Goal: Use online tool/utility: Utilize a website feature to perform a specific function

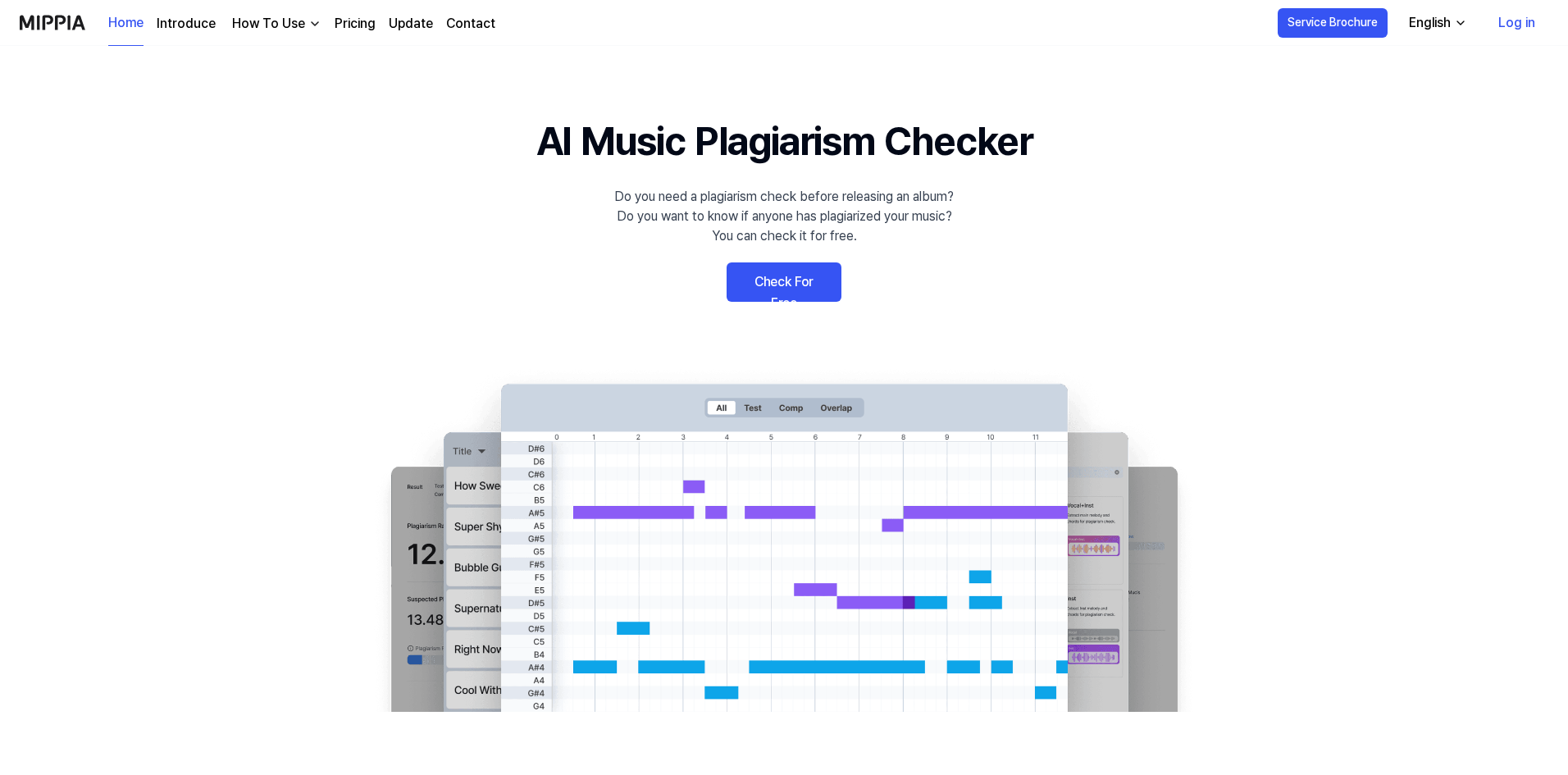
click at [792, 285] on link "Check For Free" at bounding box center [784, 282] width 115 height 40
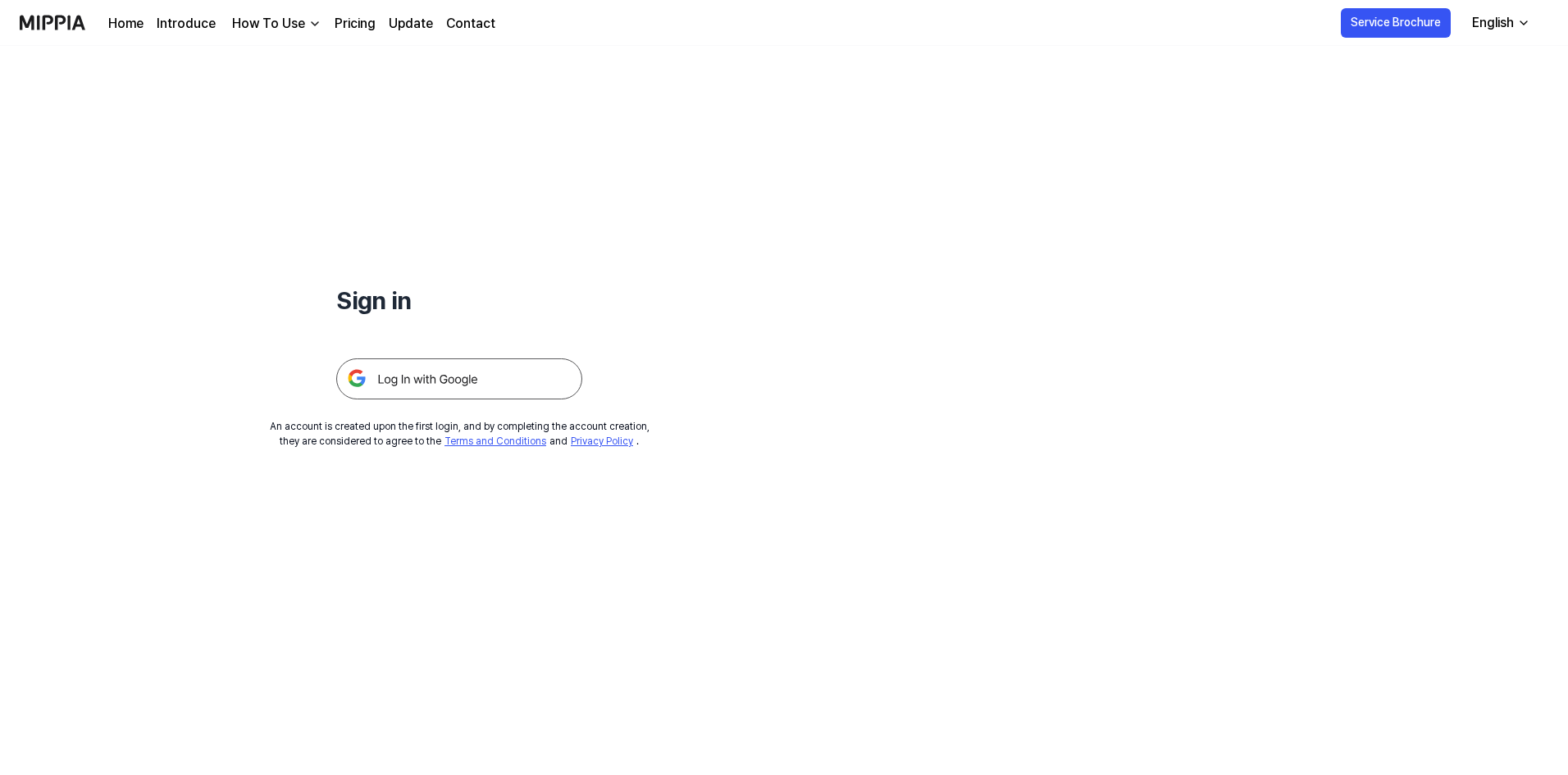
click at [444, 387] on img at bounding box center [459, 379] width 246 height 41
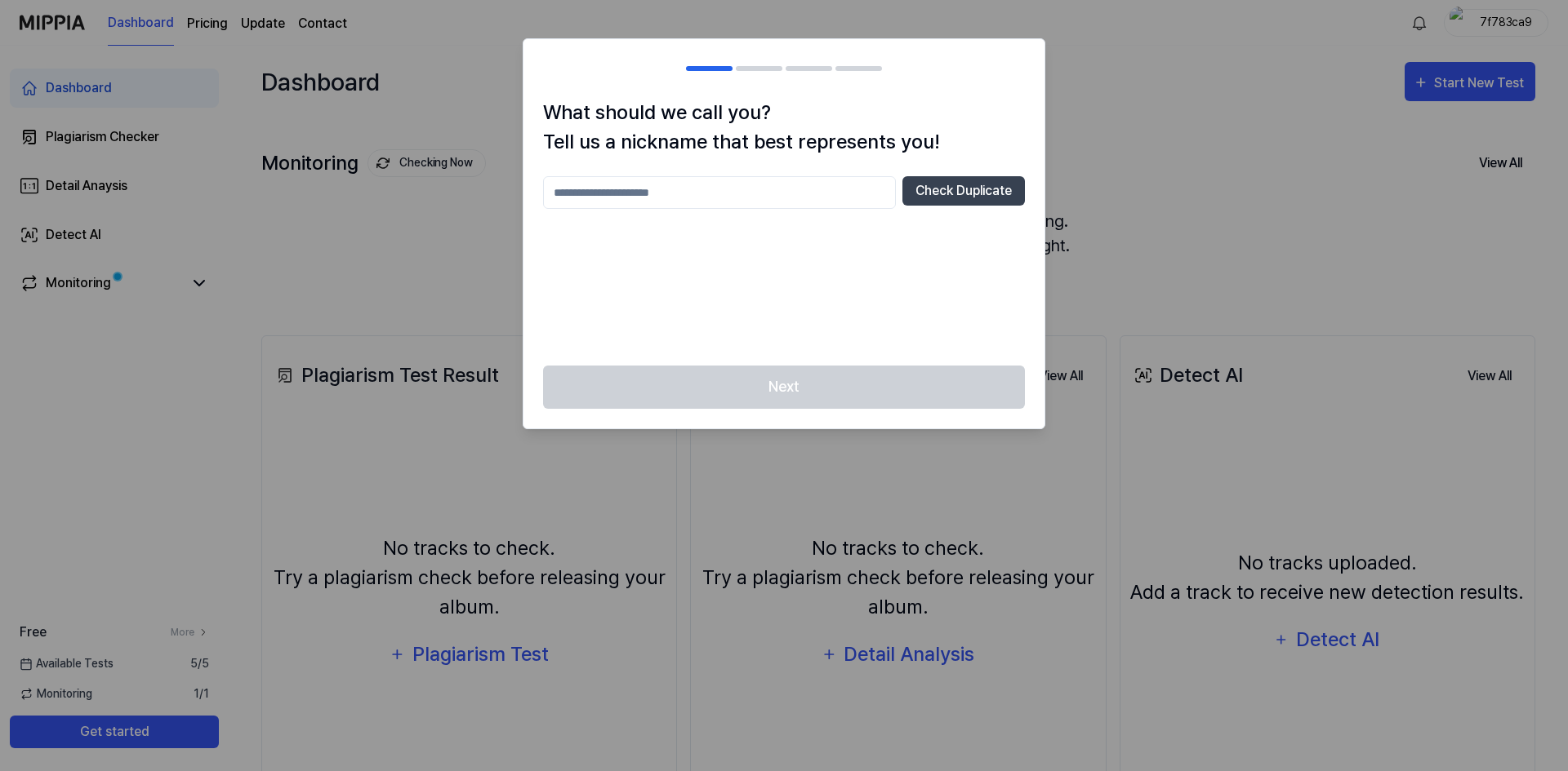
click at [595, 197] on input "text" at bounding box center [719, 193] width 353 height 33
drag, startPoint x: 614, startPoint y: 196, endPoint x: 497, endPoint y: 196, distance: 117.0
click at [497, 196] on body "Dashboard Pricing Update Contact 7f783ca9 Dashboard Plagiarism Checker Detail A…" at bounding box center [784, 385] width 1568 height 771
type input "******"
click at [989, 197] on button "Check Duplicate" at bounding box center [963, 191] width 122 height 30
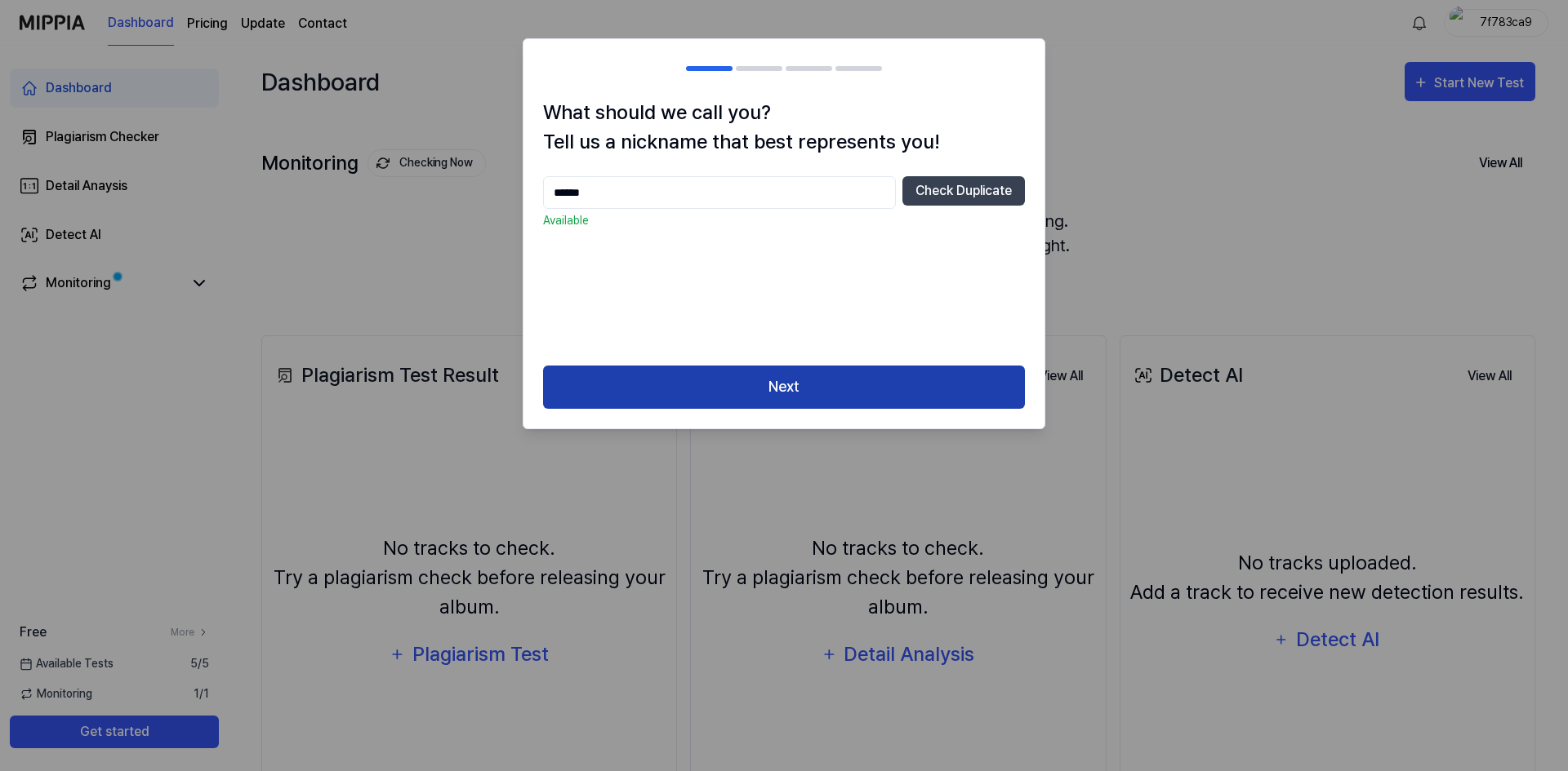
click at [850, 383] on button "Next" at bounding box center [784, 387] width 482 height 43
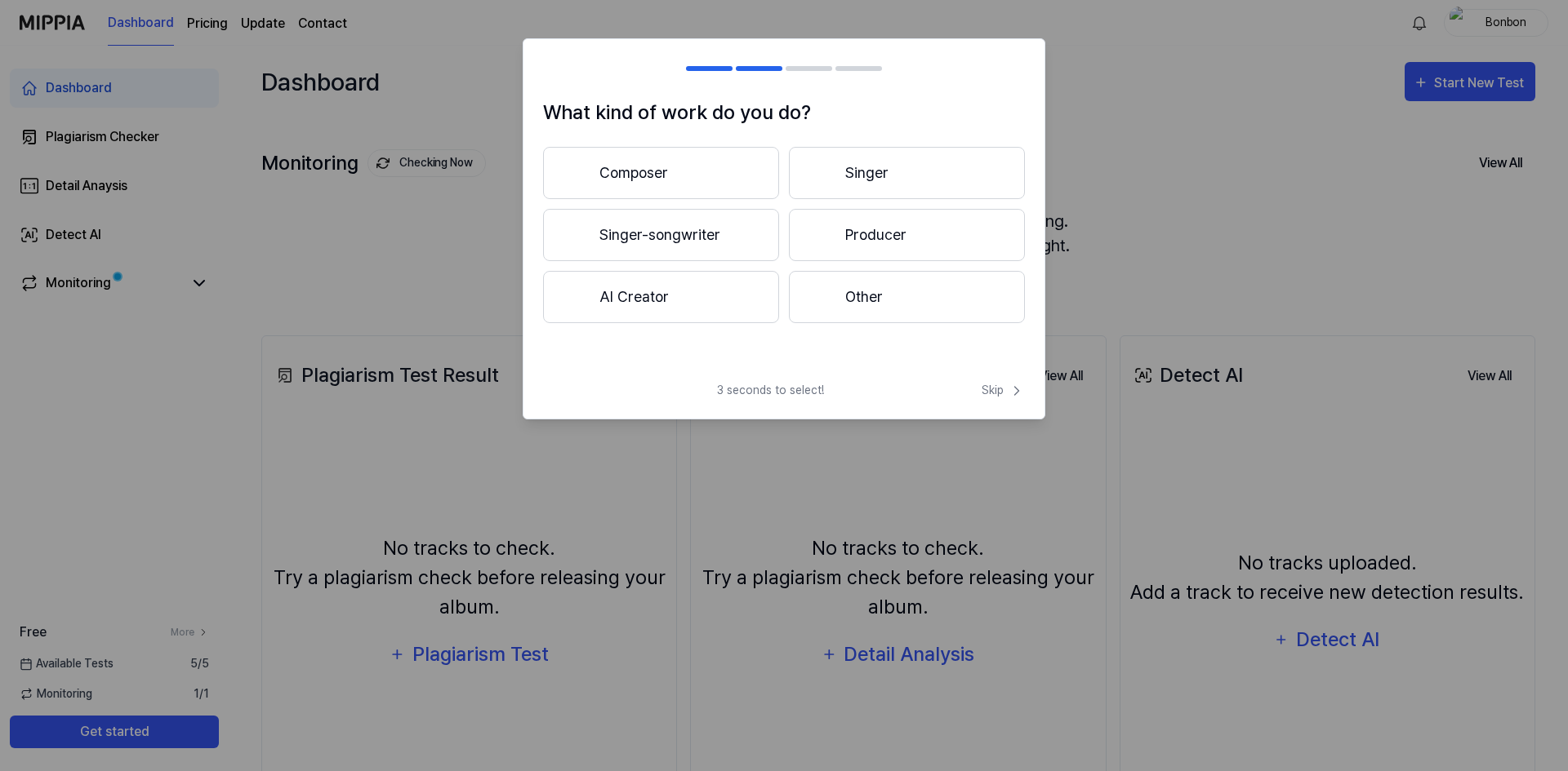
click at [880, 303] on button "Other" at bounding box center [906, 297] width 236 height 52
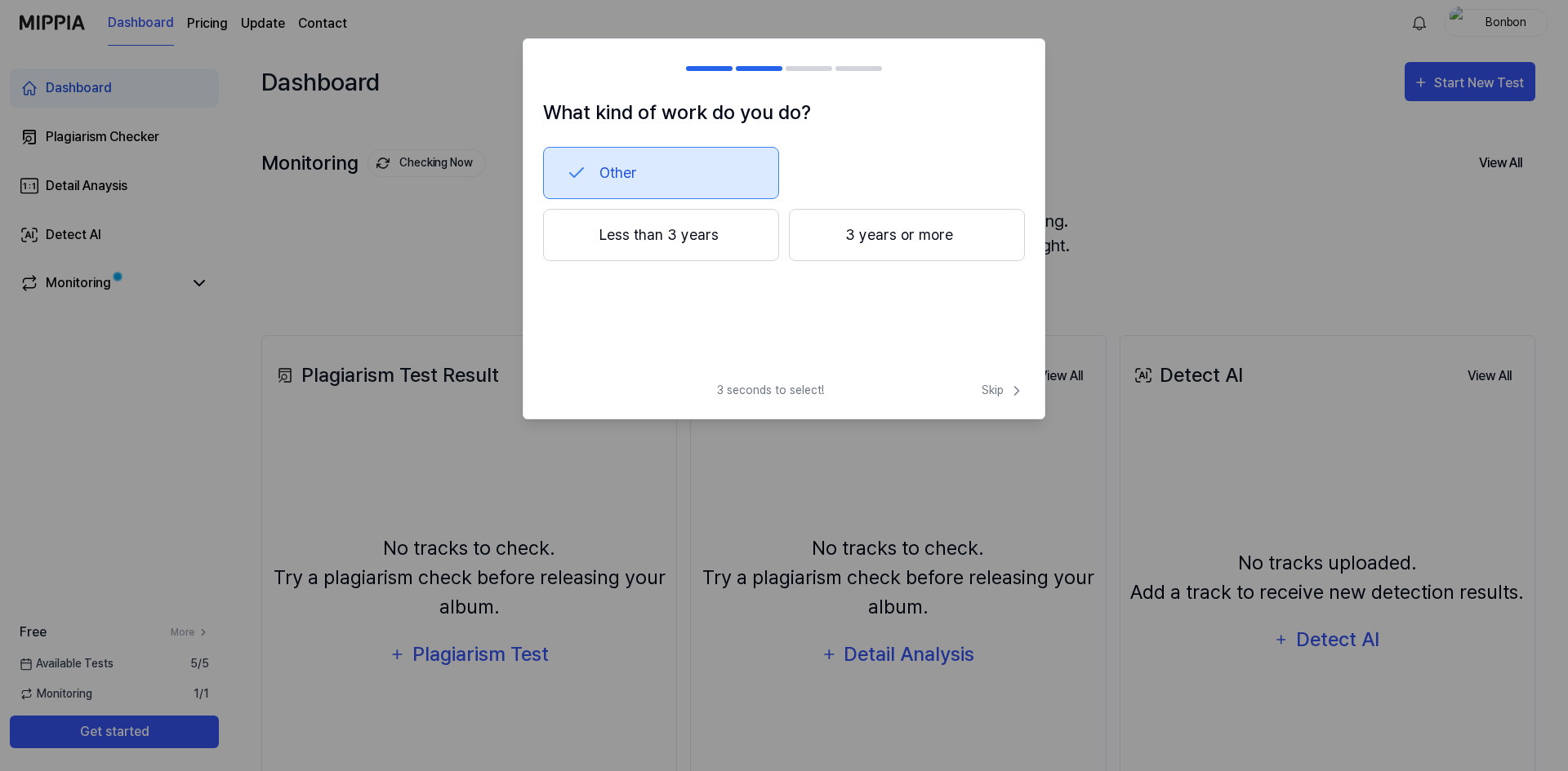
click at [621, 242] on button "Less than 3 years" at bounding box center [661, 235] width 236 height 52
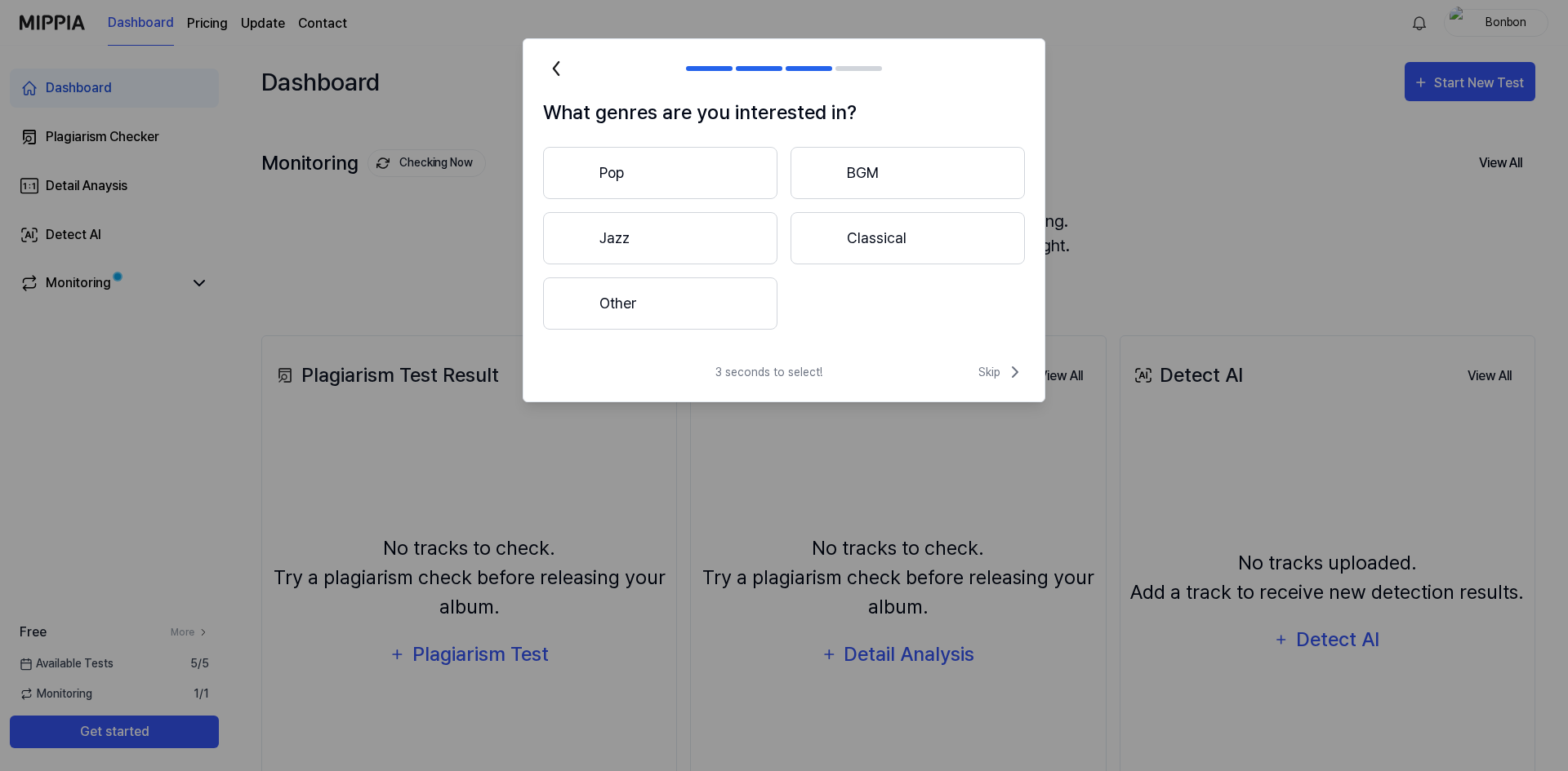
click at [658, 170] on button "Pop" at bounding box center [660, 173] width 234 height 52
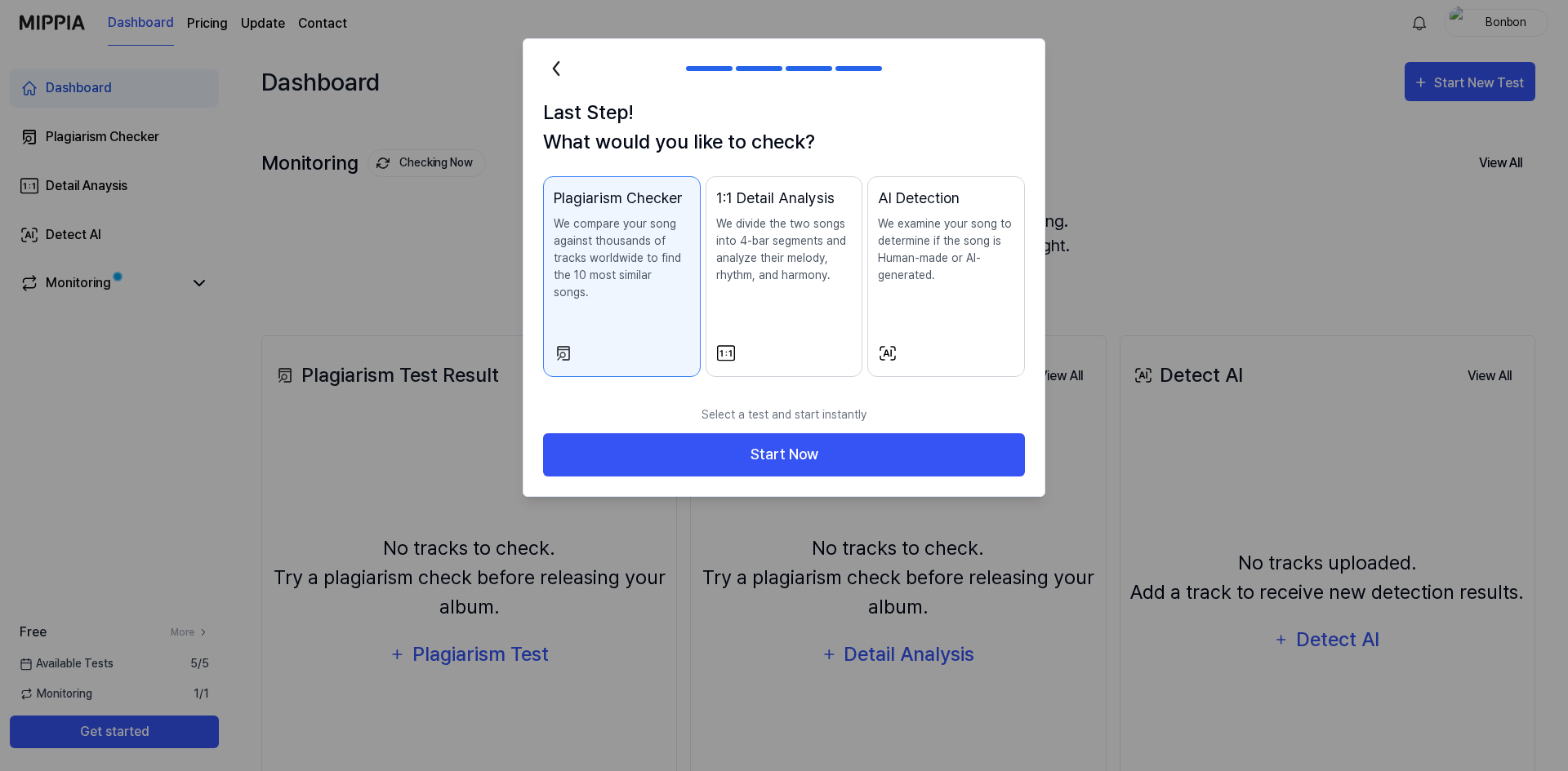
click at [770, 304] on div "1:1 Detail Analysis We divide the two songs into 4-bar segments and analyze the…" at bounding box center [785, 251] width 137 height 130
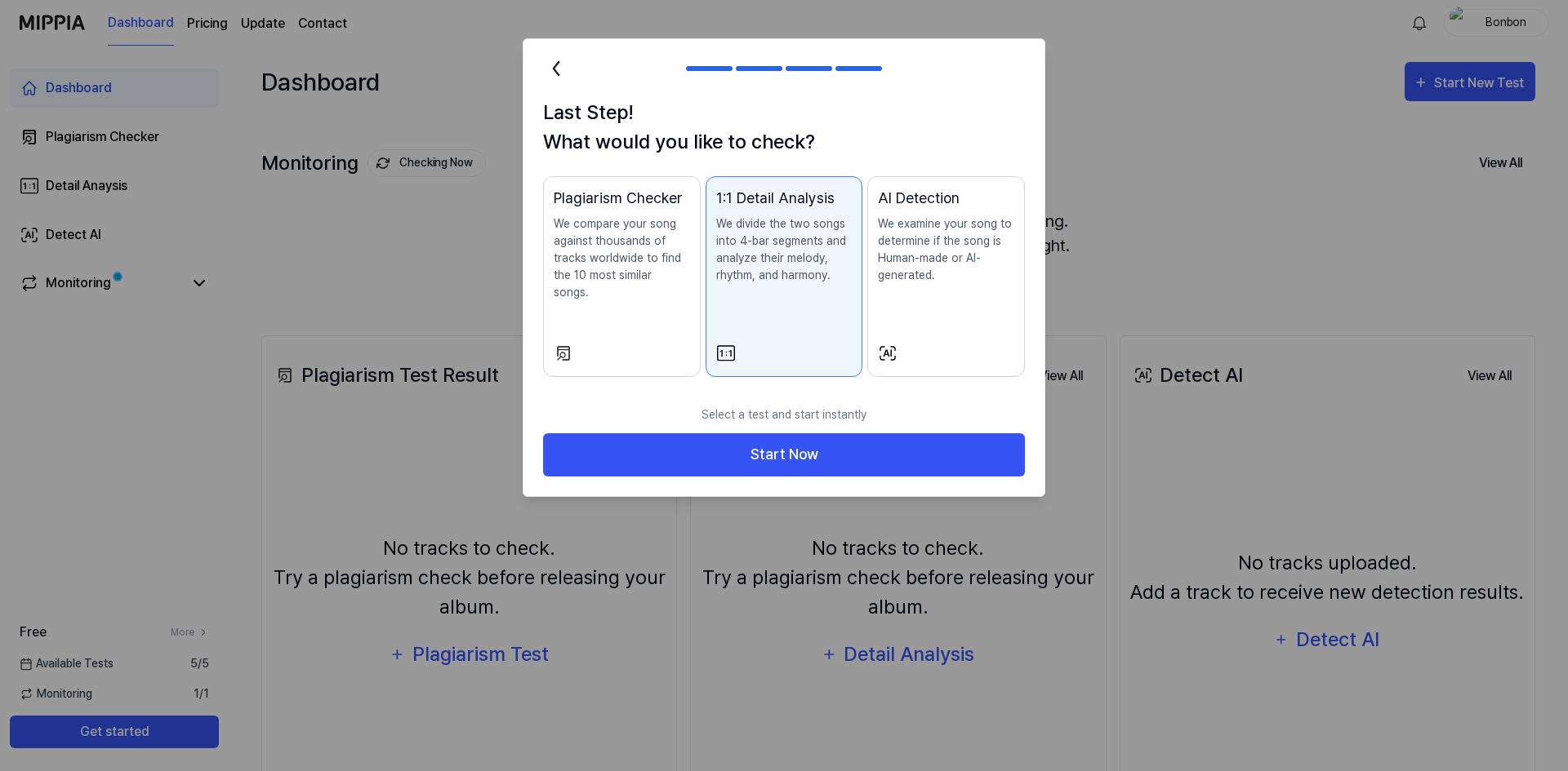
click at [933, 304] on div "AI Detection We examine your song to determine if the song is Human-made or AI-…" at bounding box center [947, 251] width 137 height 130
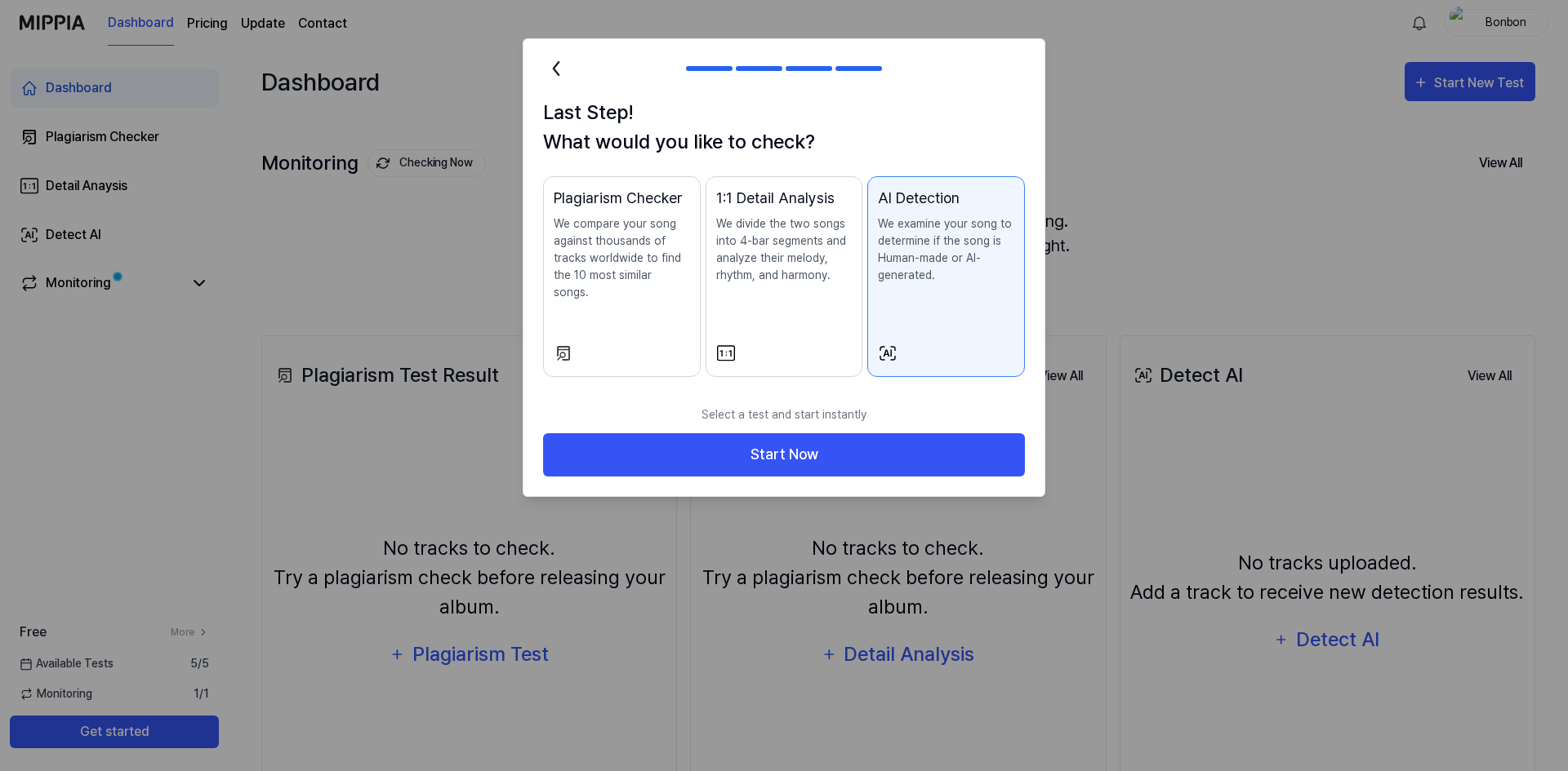
click at [624, 274] on p "We compare your song against thousands of tracks worldwide to find the 10 most …" at bounding box center [622, 258] width 137 height 86
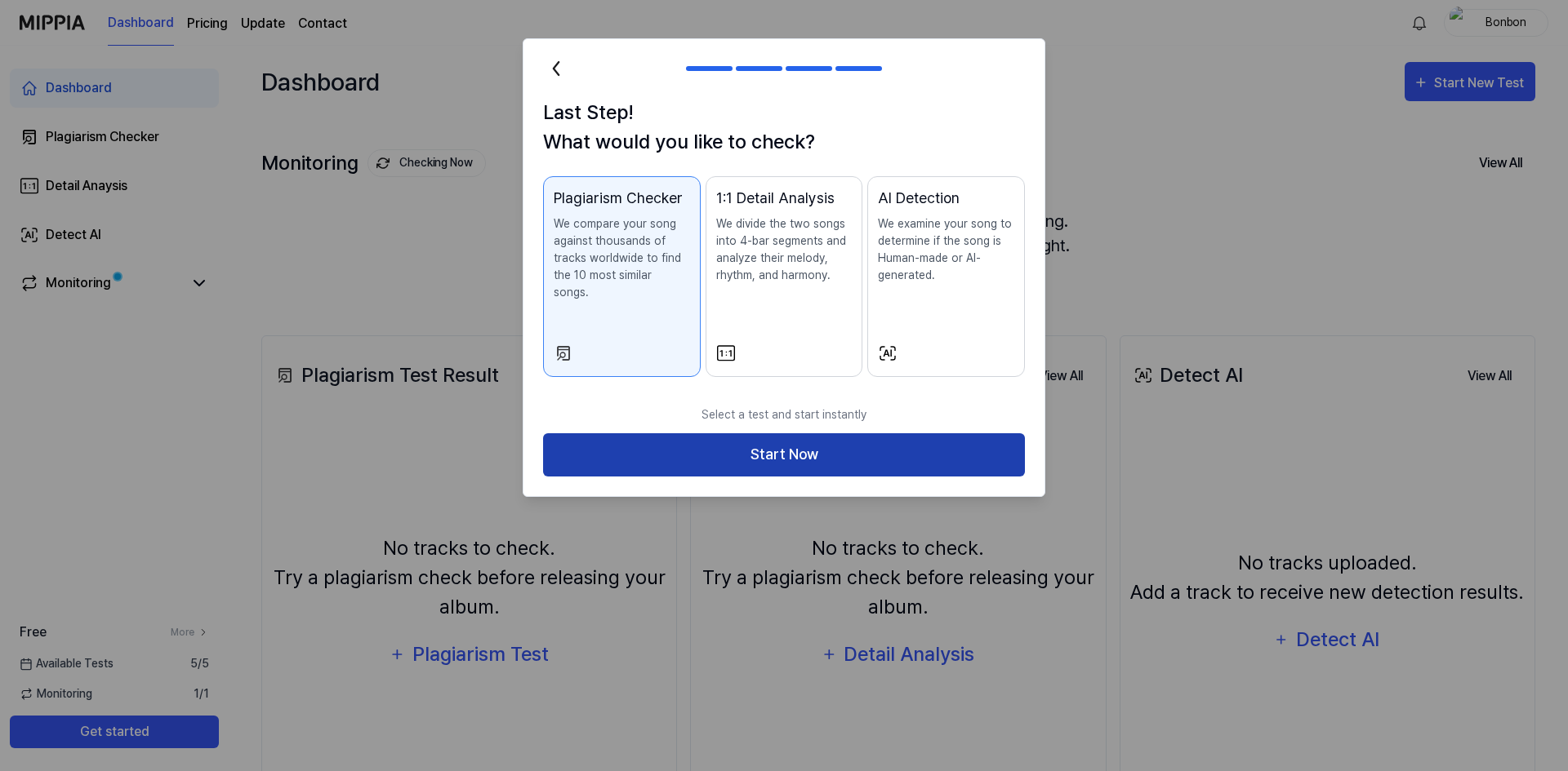
click at [826, 438] on button "Start Now" at bounding box center [784, 454] width 482 height 43
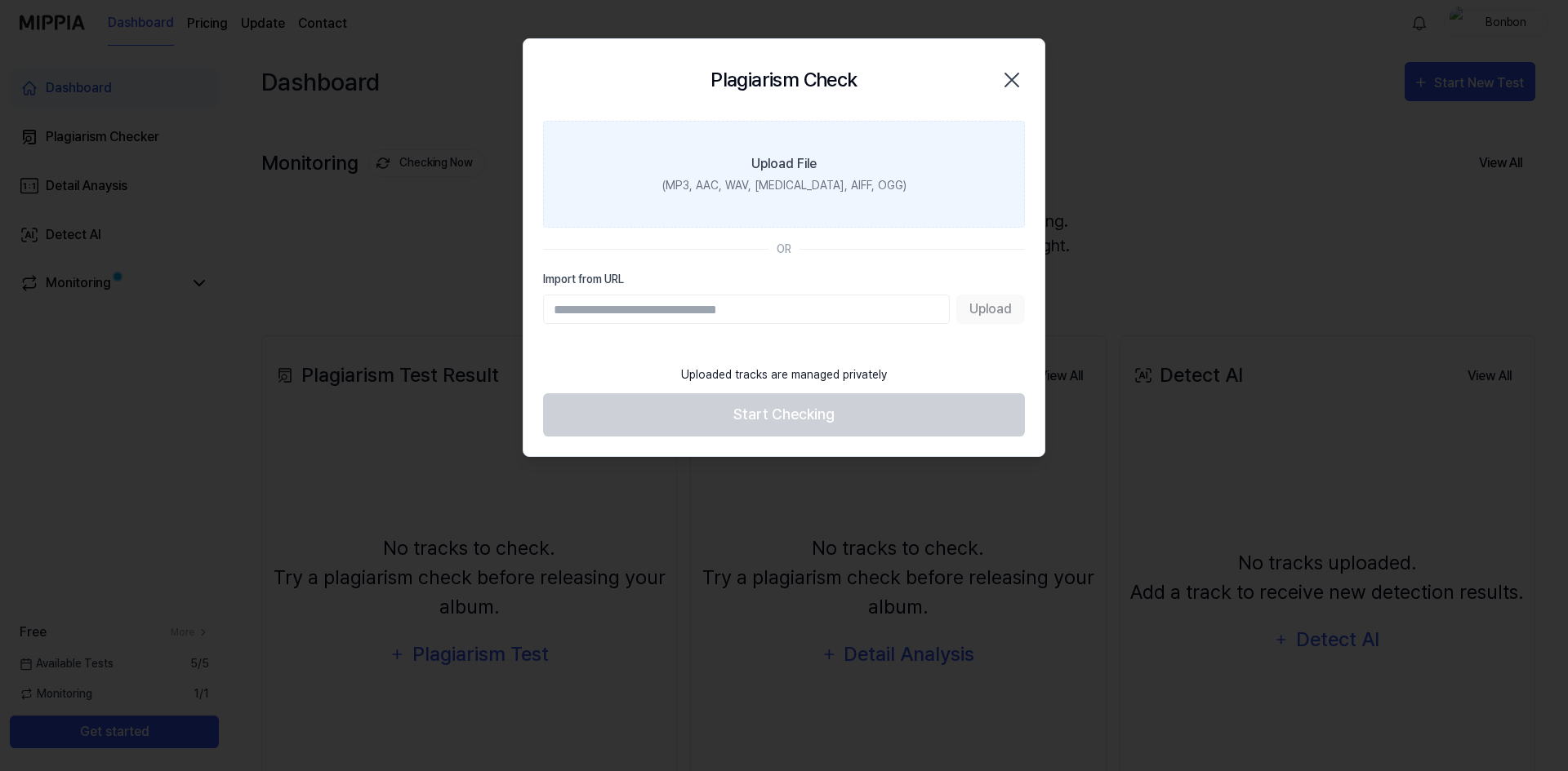
click at [801, 178] on div "(MP3, AAC, WAV, FLAC, AIFF, OGG)" at bounding box center [785, 186] width 245 height 17
click at [0, 0] on input "Upload File (MP3, AAC, WAV, FLAC, AIFF, OGG)" at bounding box center [0, 0] width 0 height 0
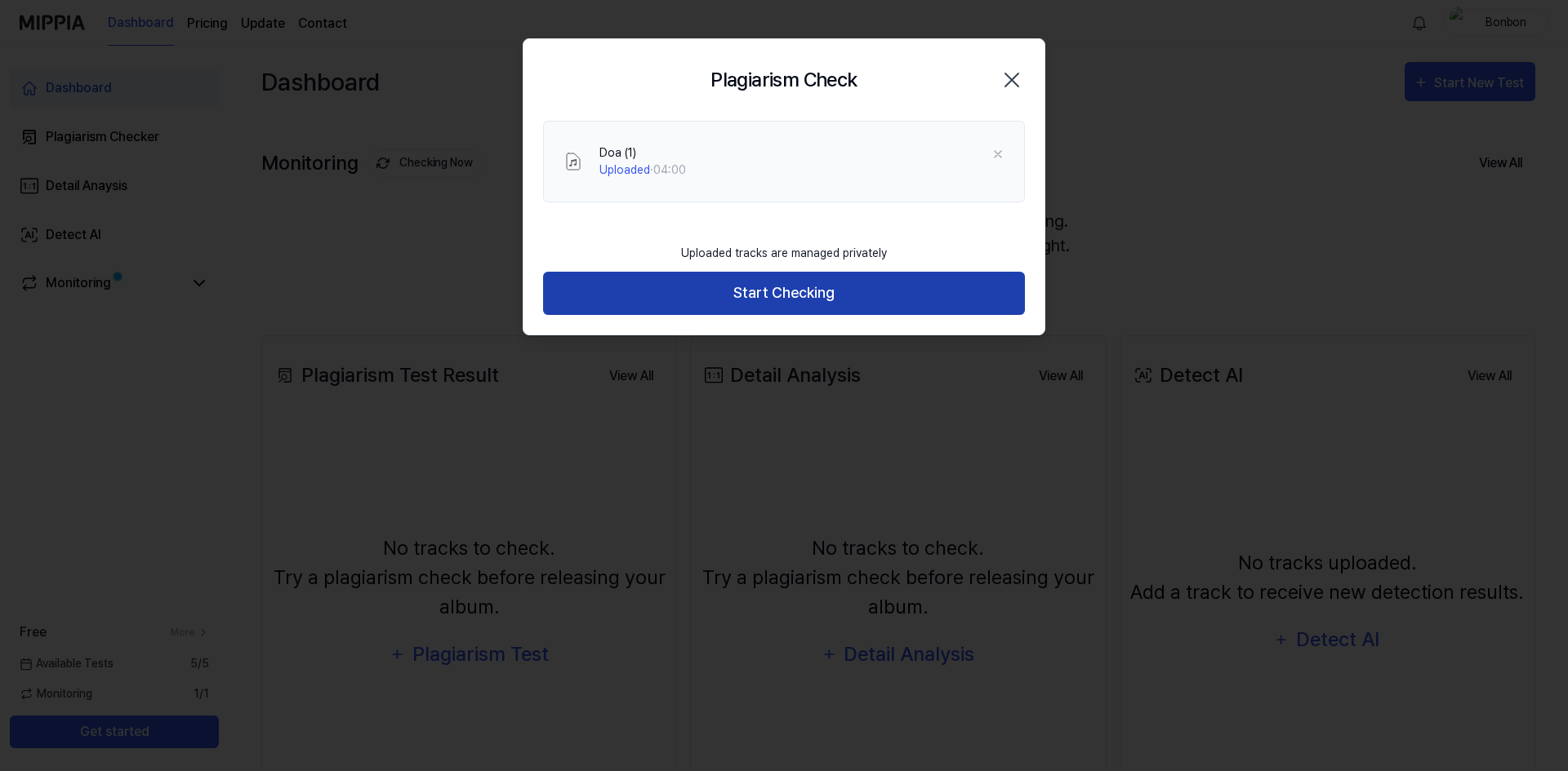
click at [835, 286] on button "Start Checking" at bounding box center [784, 293] width 482 height 43
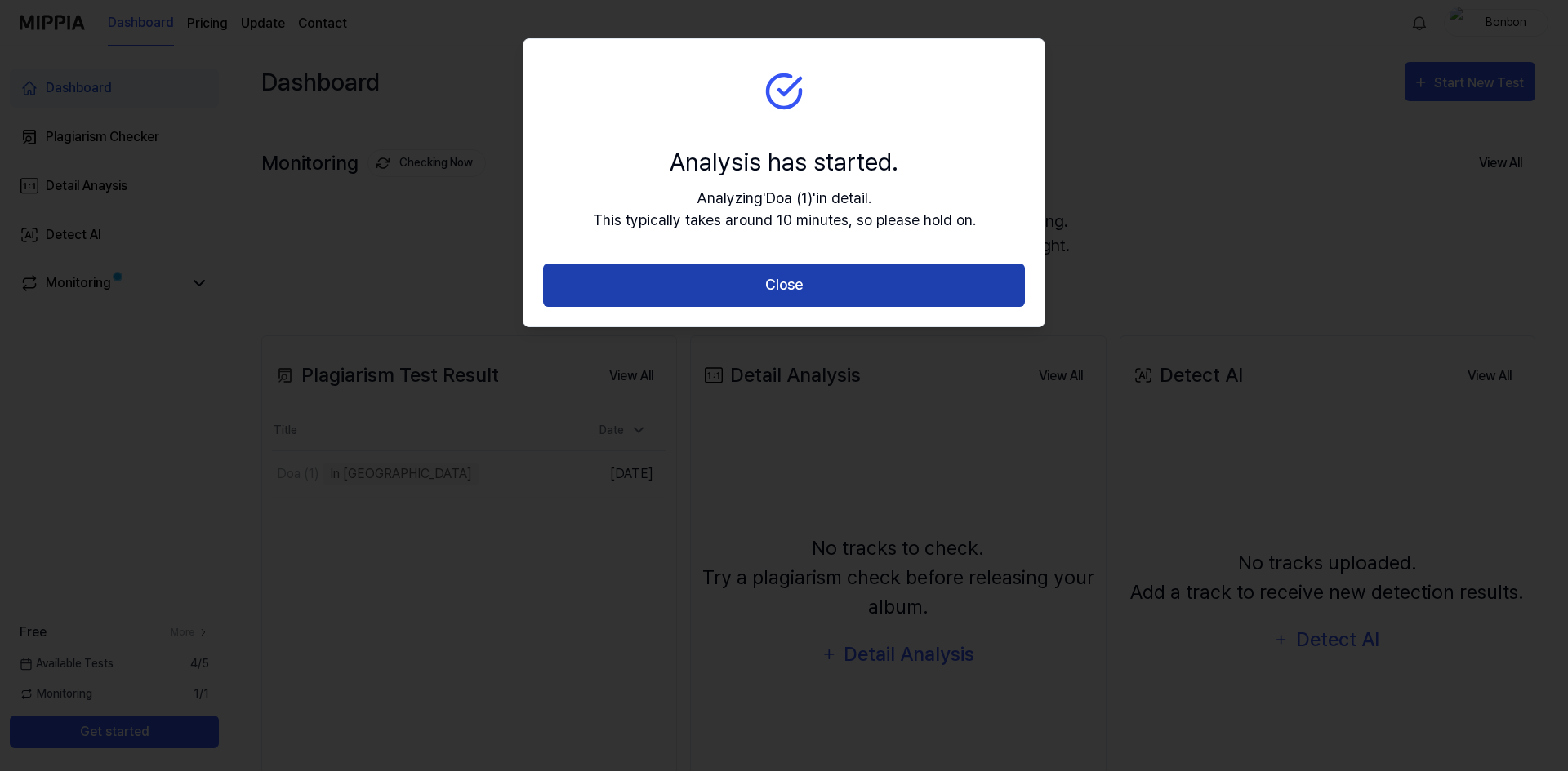
click at [824, 289] on button "Close" at bounding box center [784, 285] width 482 height 43
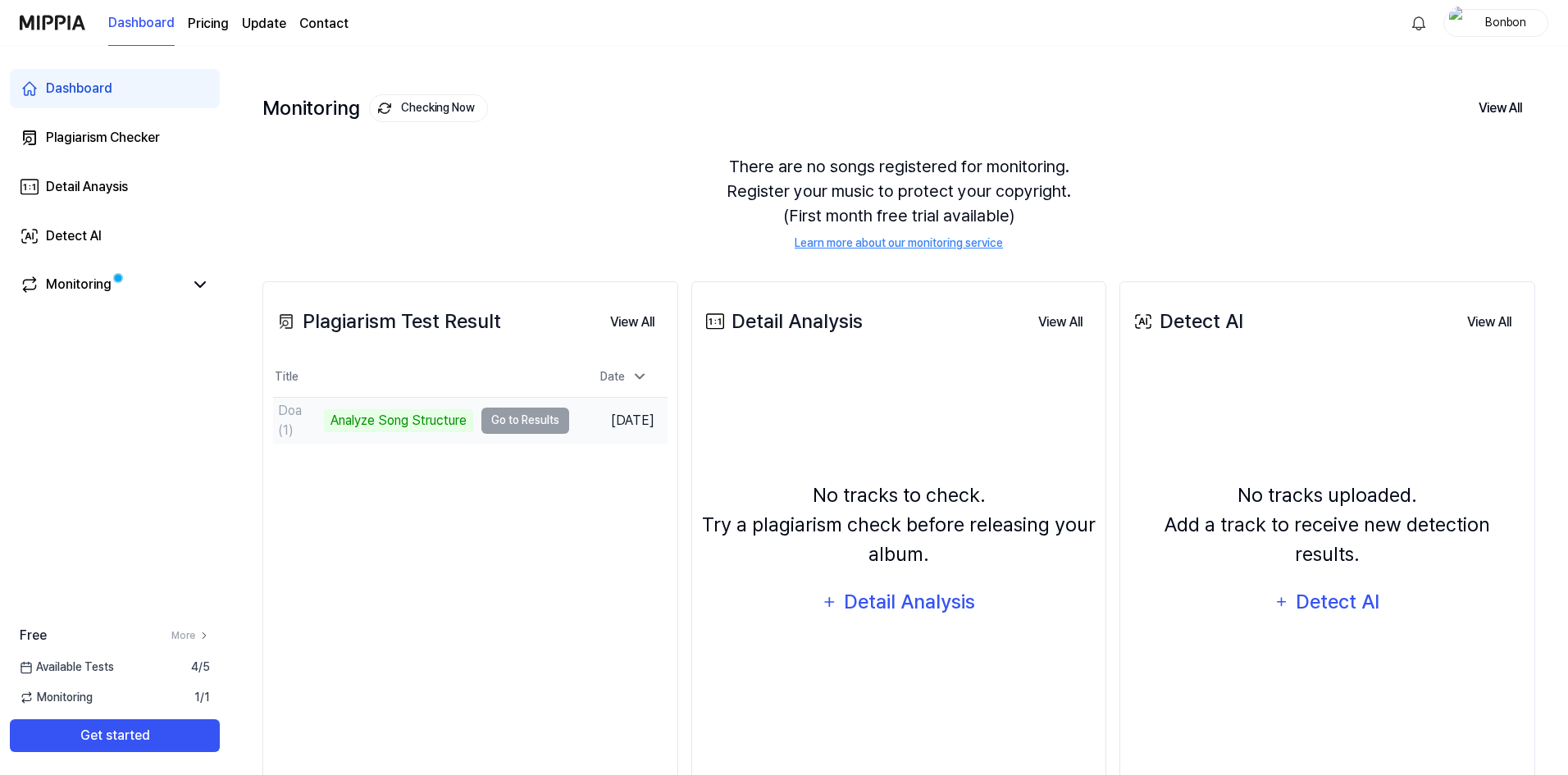
scroll to position [112, 0]
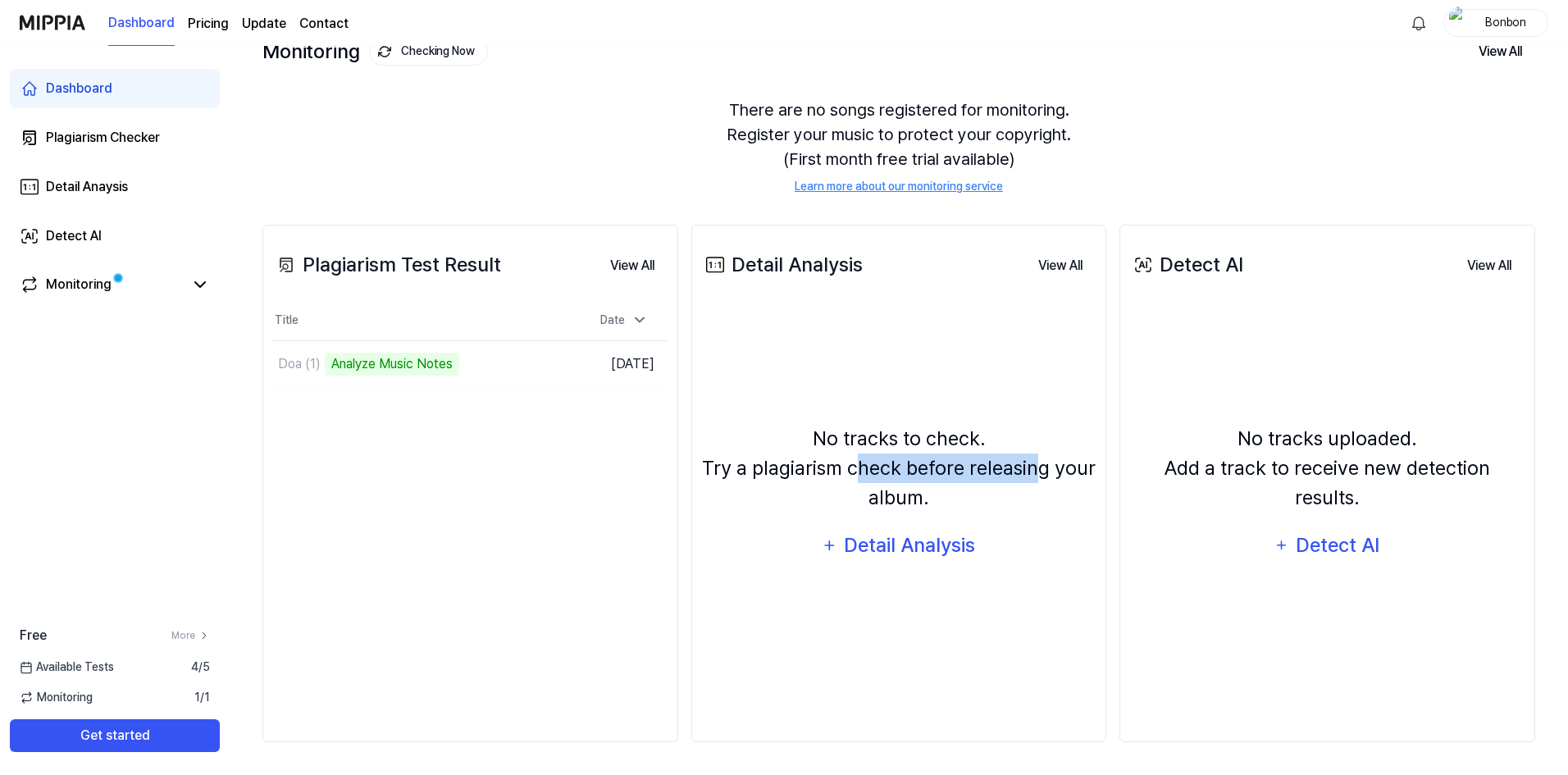
drag, startPoint x: 861, startPoint y: 464, endPoint x: 1032, endPoint y: 449, distance: 171.7
click at [1035, 454] on div "No tracks to check. Try a plagiarism check before releasing your album." at bounding box center [900, 468] width 395 height 89
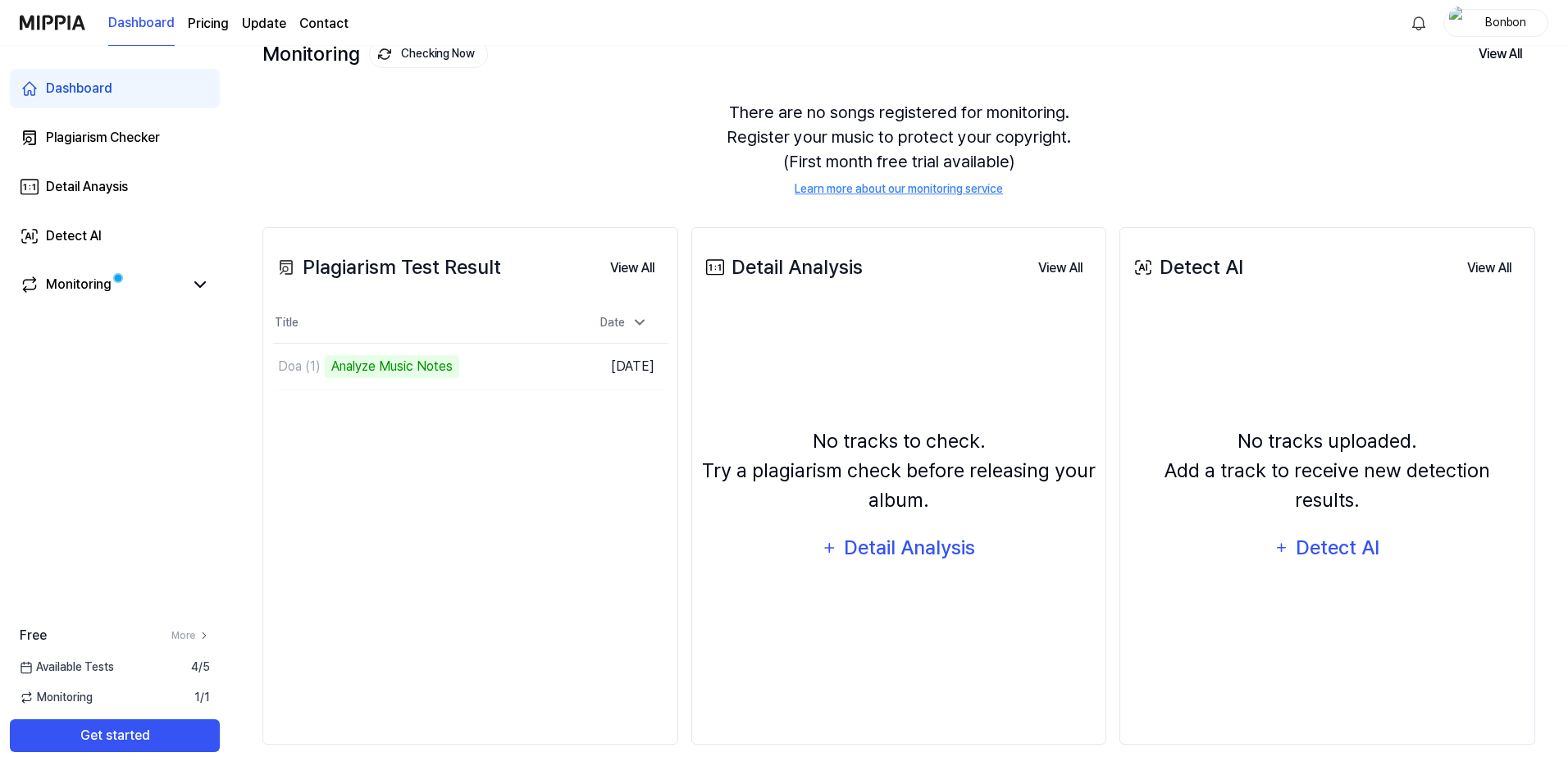
scroll to position [112, 0]
